Goal: Task Accomplishment & Management: Manage account settings

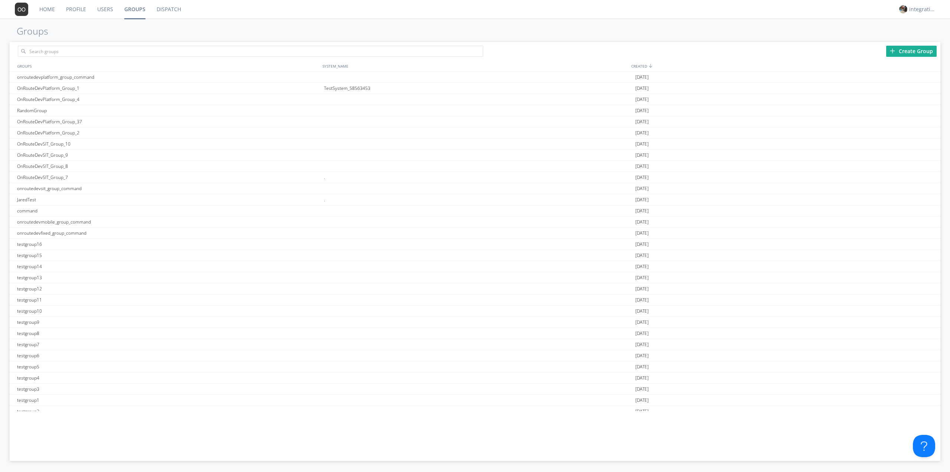
click at [97, 11] on link "Users" at bounding box center [105, 9] width 27 height 19
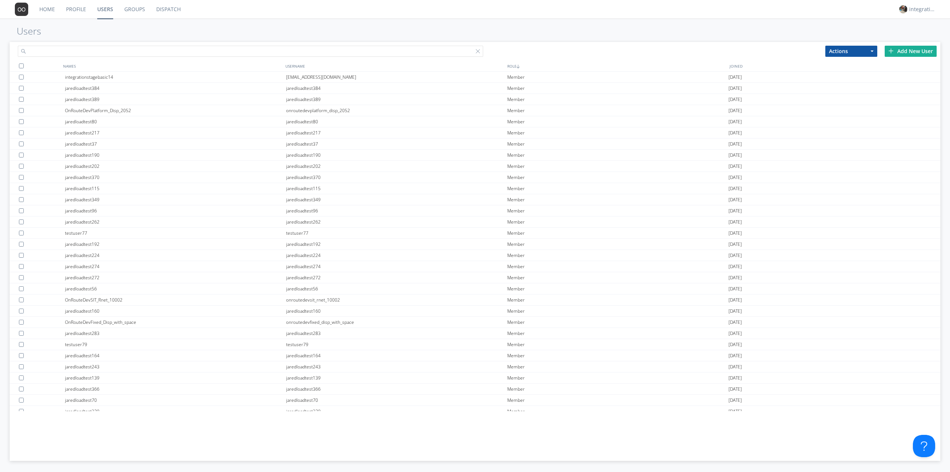
click at [110, 50] on input "text" at bounding box center [251, 51] width 466 height 11
type input "[PERSON_NAME]"
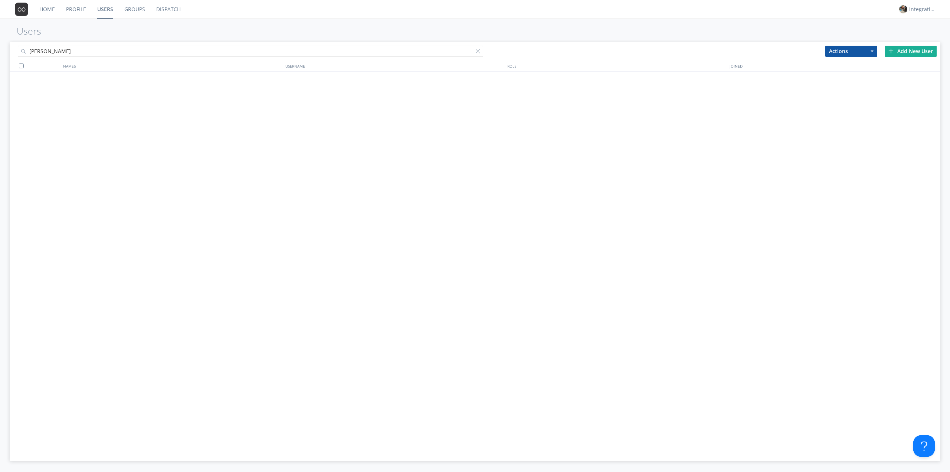
click at [893, 51] on img at bounding box center [891, 50] width 5 height 5
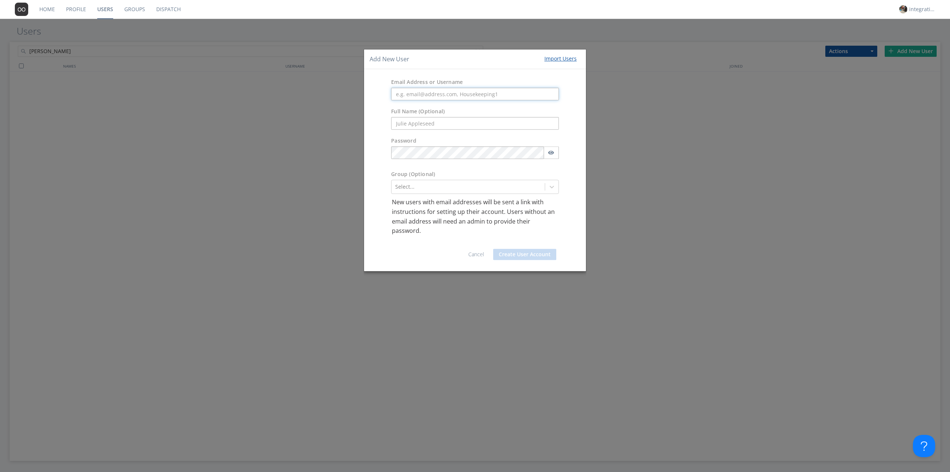
click at [427, 96] on input "text" at bounding box center [475, 94] width 168 height 13
paste input "[PERSON_NAME][EMAIL_ADDRESS][PERSON_NAME][PERSON_NAME][DOMAIN_NAME]"
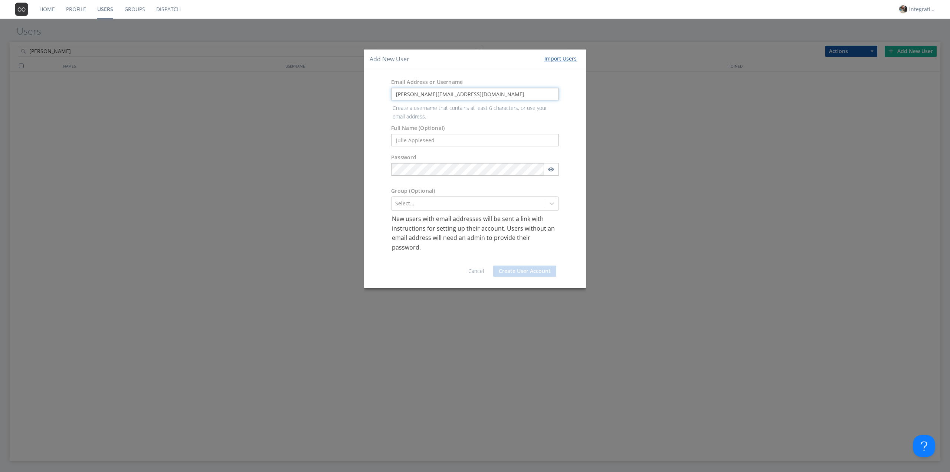
type input "[PERSON_NAME][EMAIL_ADDRESS][PERSON_NAME][PERSON_NAME][DOMAIN_NAME]"
click at [472, 132] on div "Full Name (Optional)" at bounding box center [475, 127] width 222 height 46
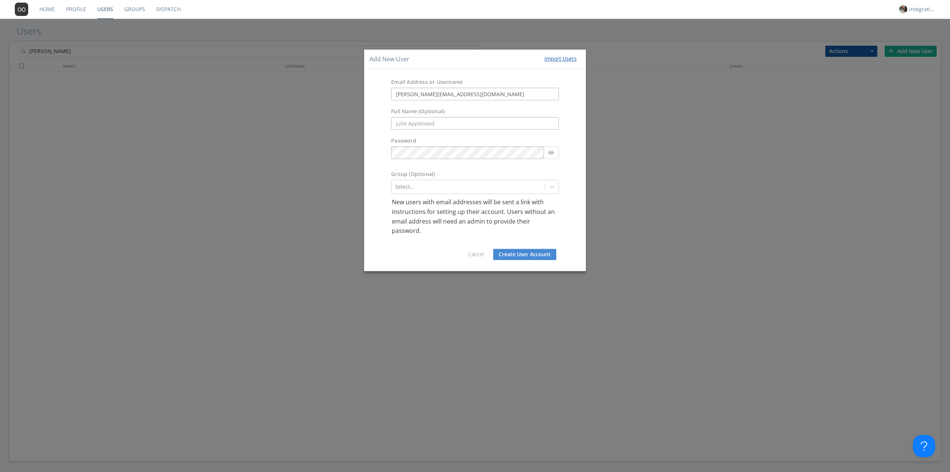
click at [520, 251] on button "Create User Account" at bounding box center [524, 254] width 63 height 11
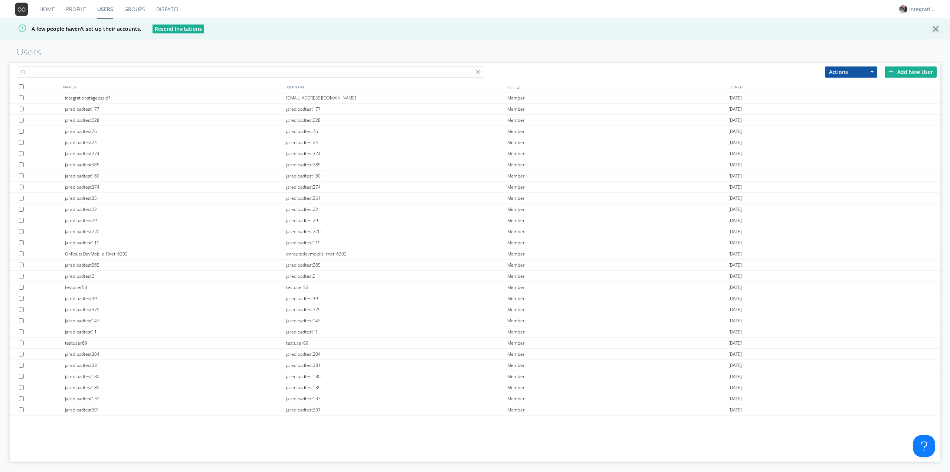
click at [117, 72] on input "text" at bounding box center [251, 71] width 466 height 11
type input "hitesh"
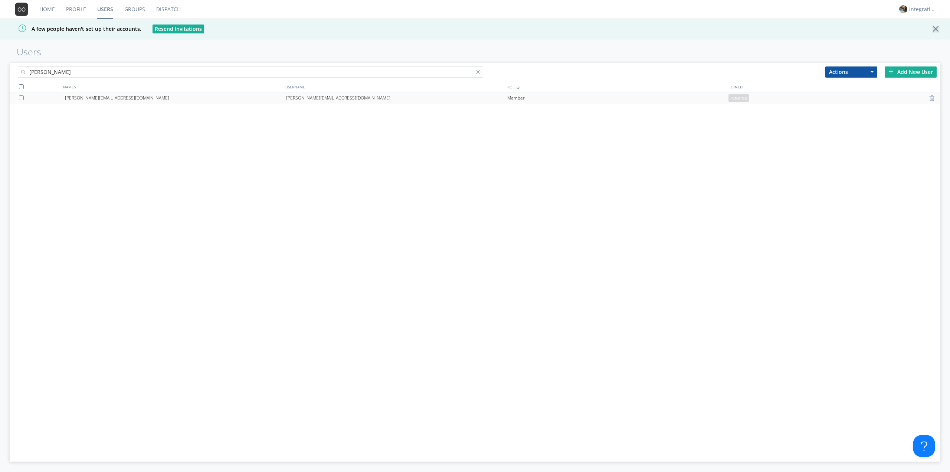
click at [313, 99] on div "hitesh.pariyani@vontas.com" at bounding box center [396, 97] width 221 height 11
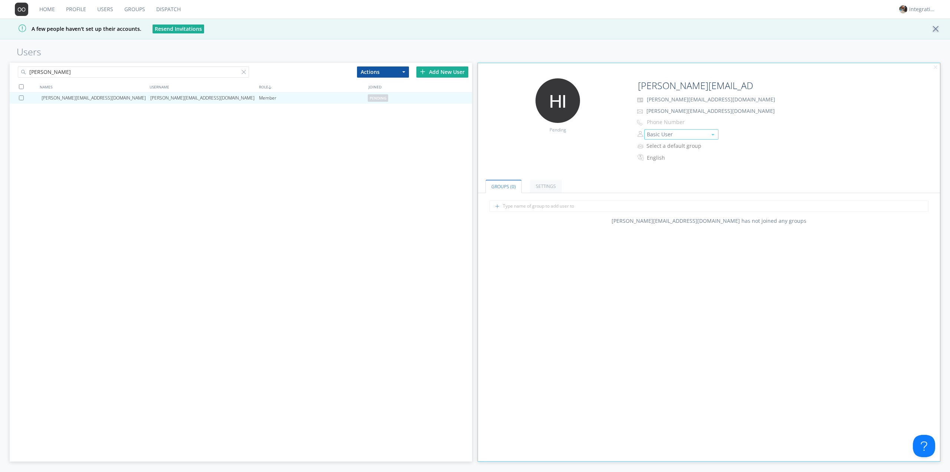
click at [669, 133] on button "Basic User" at bounding box center [682, 134] width 74 height 10
click at [682, 146] on link "Organization Admin" at bounding box center [682, 145] width 74 height 11
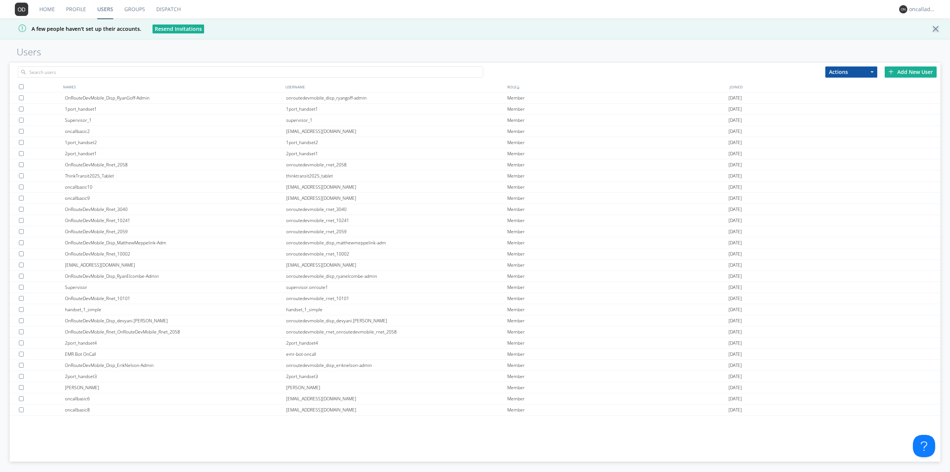
click at [199, 66] on div at bounding box center [243, 70] width 466 height 15
click at [199, 73] on input "text" at bounding box center [251, 71] width 466 height 11
click at [135, 77] on input "[PERSON_NAME]" at bounding box center [251, 71] width 466 height 11
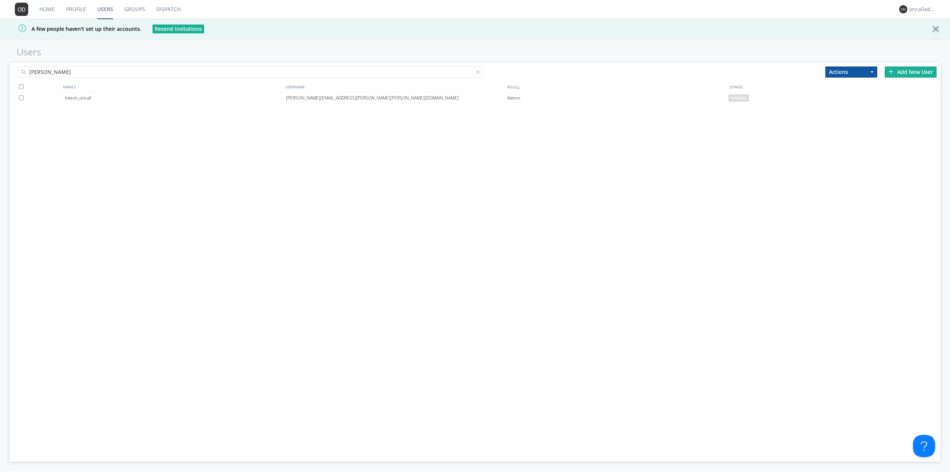
type input "[PERSON_NAME]"
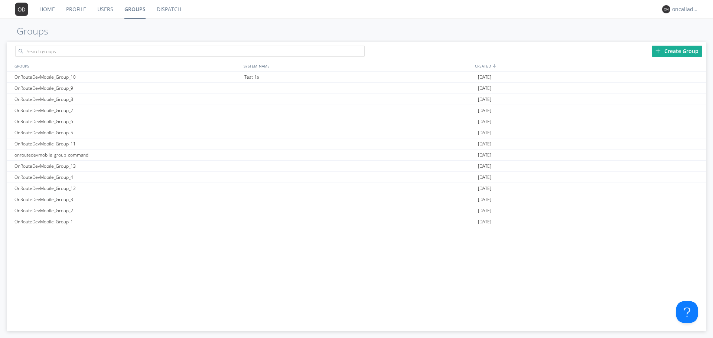
click at [665, 51] on div "Create Group" at bounding box center [677, 51] width 50 height 11
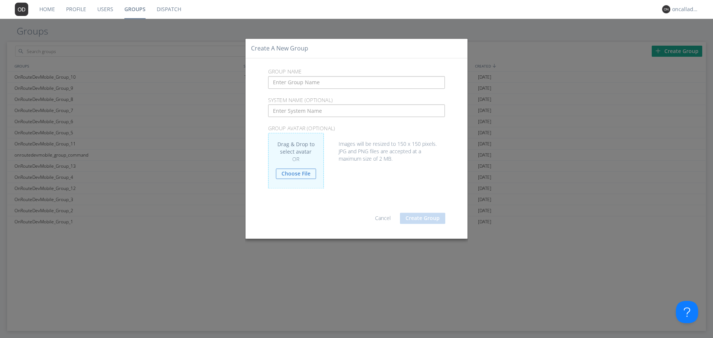
click at [339, 87] on input "text" at bounding box center [356, 82] width 177 height 13
type input "OnRouteDevMobile_Group_14"
click at [418, 219] on button "Create Group" at bounding box center [422, 218] width 45 height 11
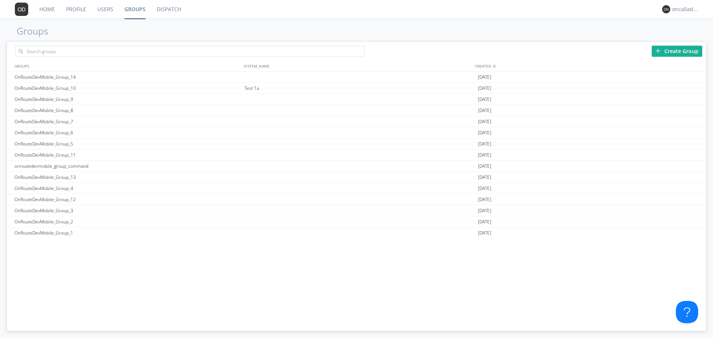
click at [691, 50] on div "Create Group" at bounding box center [677, 51] width 50 height 11
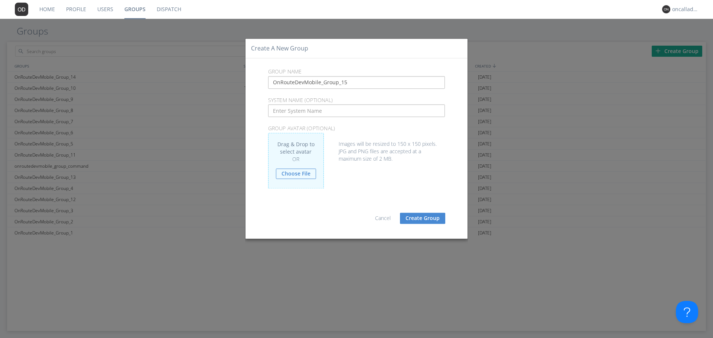
type input "OnRouteDevMobile_Group_15"
click at [436, 224] on button "Create Group" at bounding box center [422, 218] width 45 height 11
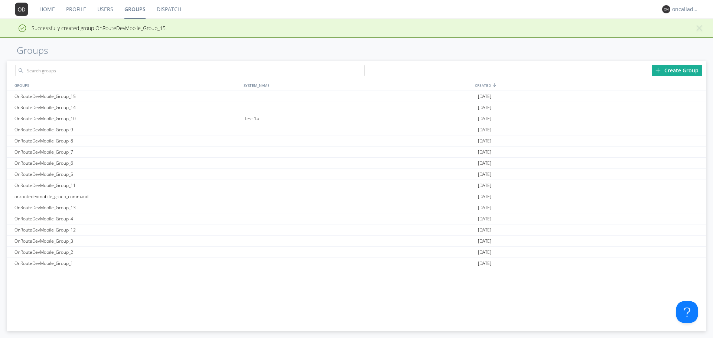
click at [680, 69] on div "Create Group" at bounding box center [677, 70] width 50 height 11
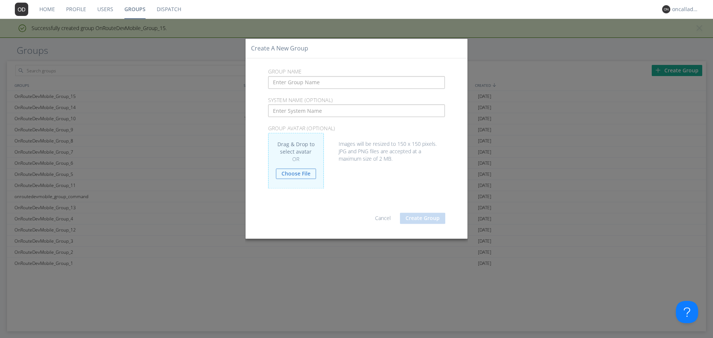
click at [376, 82] on input "text" at bounding box center [356, 82] width 177 height 13
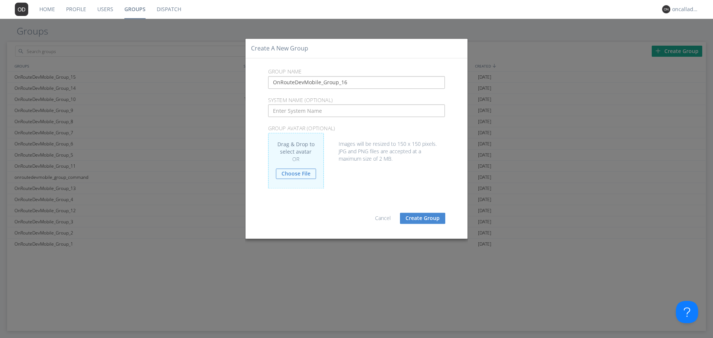
type input "OnRouteDevMobile_Group_16"
click at [427, 223] on button "Create Group" at bounding box center [422, 218] width 45 height 11
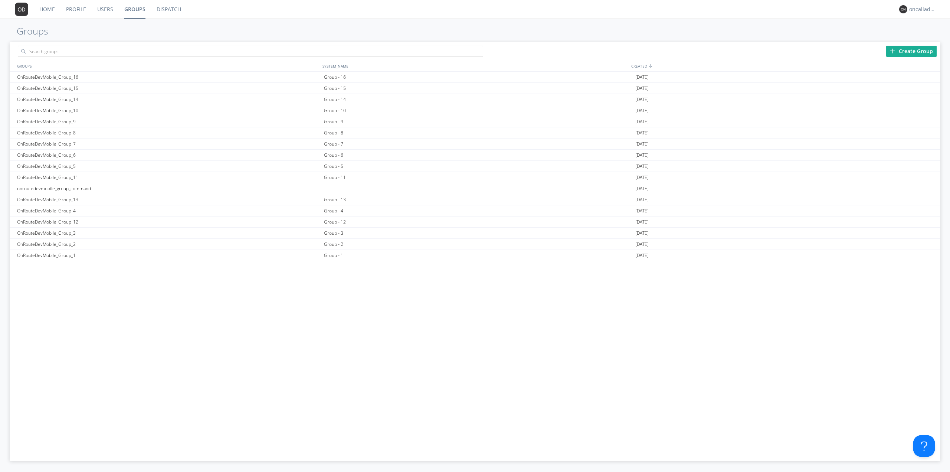
click at [367, 307] on div "OnRouteDevMobile_Group_16 Group - 16 2025-08-26 OnRouteDevMobile_Group_15 Group…" at bounding box center [476, 241] width 932 height 339
click at [101, 14] on link "Users" at bounding box center [105, 9] width 27 height 19
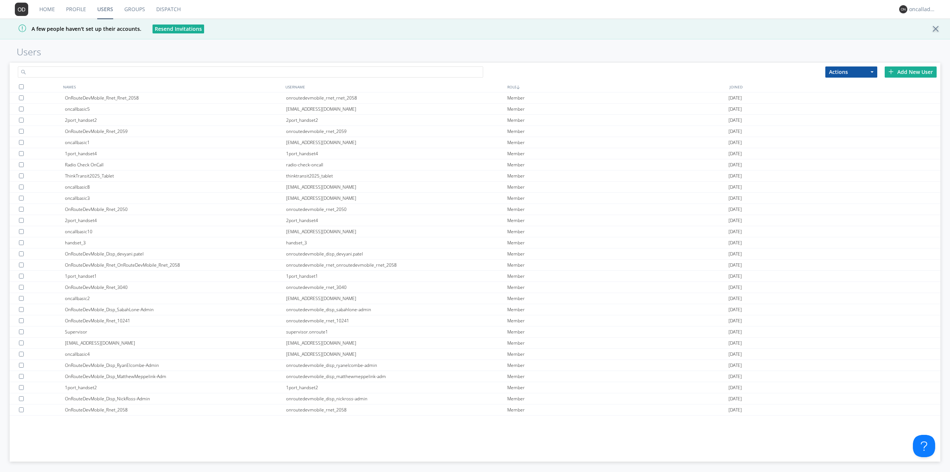
click at [102, 70] on input "text" at bounding box center [251, 71] width 466 height 11
type input "hitesth"
type input "hitesh"
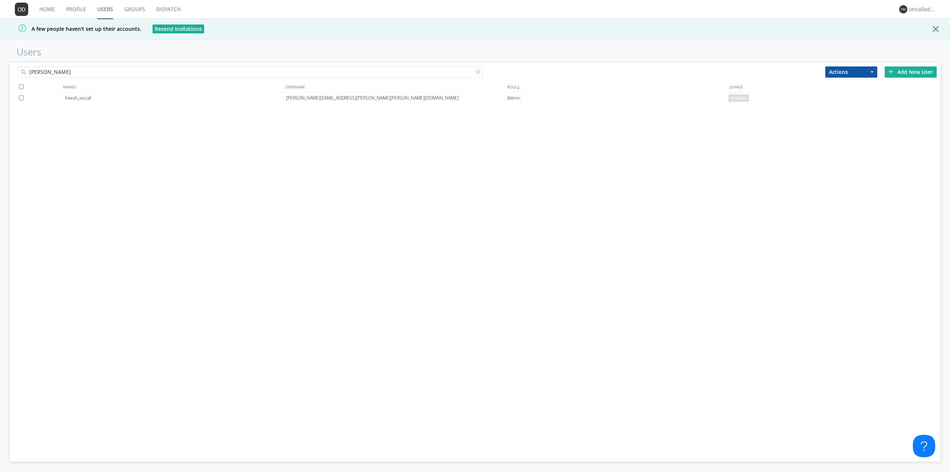
click at [262, 152] on div "hitesh_oncall hitesh.pariyani@vontas.com Admin pending" at bounding box center [476, 253] width 932 height 323
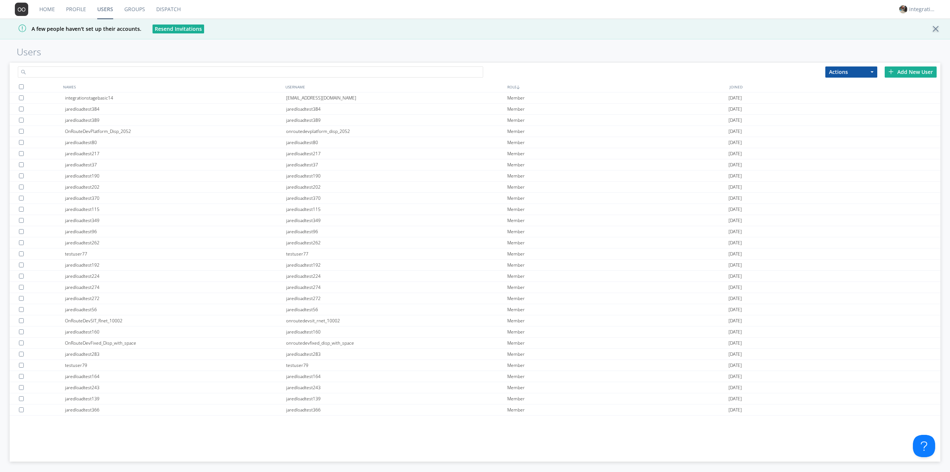
click at [126, 69] on input "text" at bounding box center [251, 71] width 466 height 11
type input "[PERSON_NAME]"
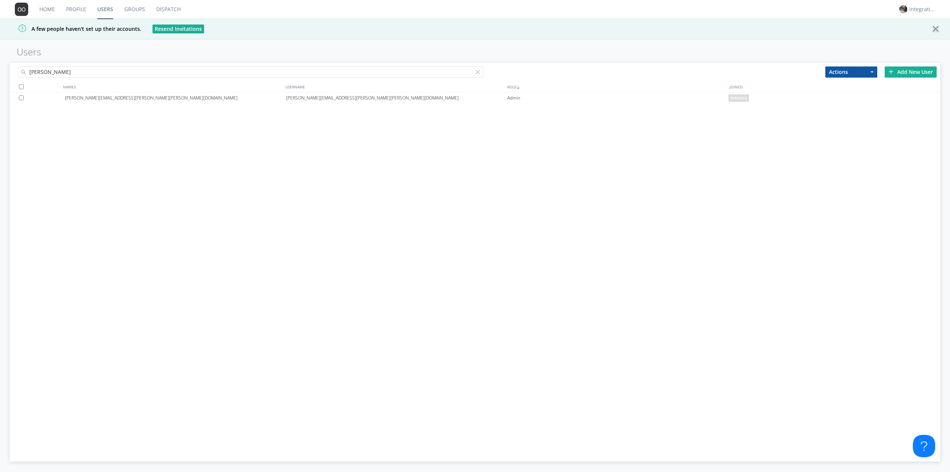
click at [105, 181] on div "[PERSON_NAME][EMAIL_ADDRESS][PERSON_NAME][PERSON_NAME][DOMAIN_NAME] [PERSON_NAM…" at bounding box center [476, 253] width 932 height 323
